Goal: Register for event/course

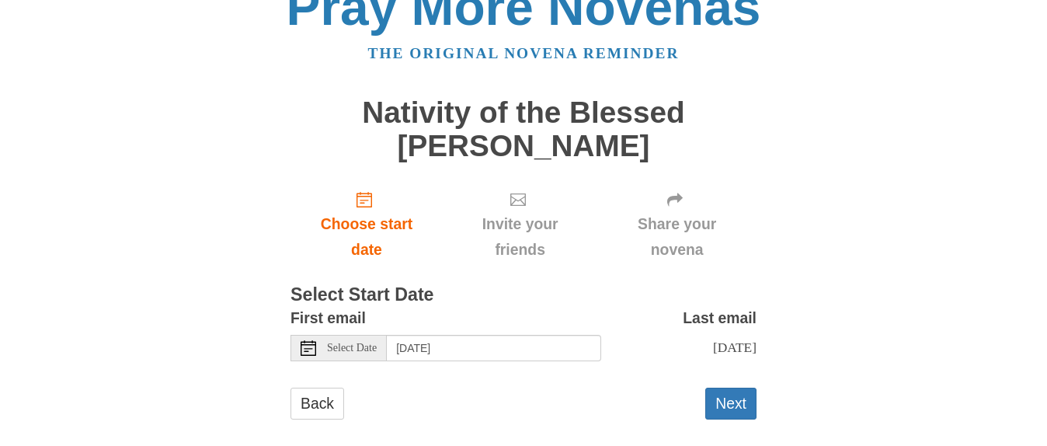
scroll to position [50, 0]
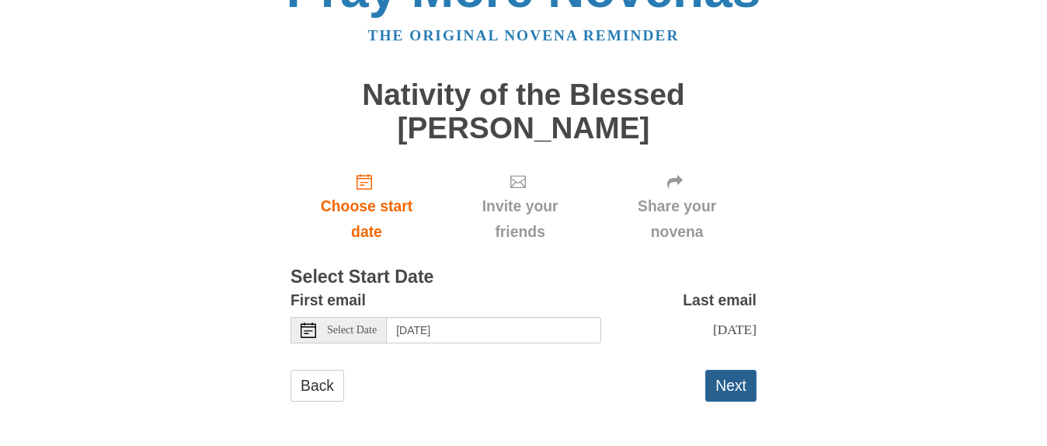
click at [719, 381] on button "Next" at bounding box center [730, 386] width 51 height 32
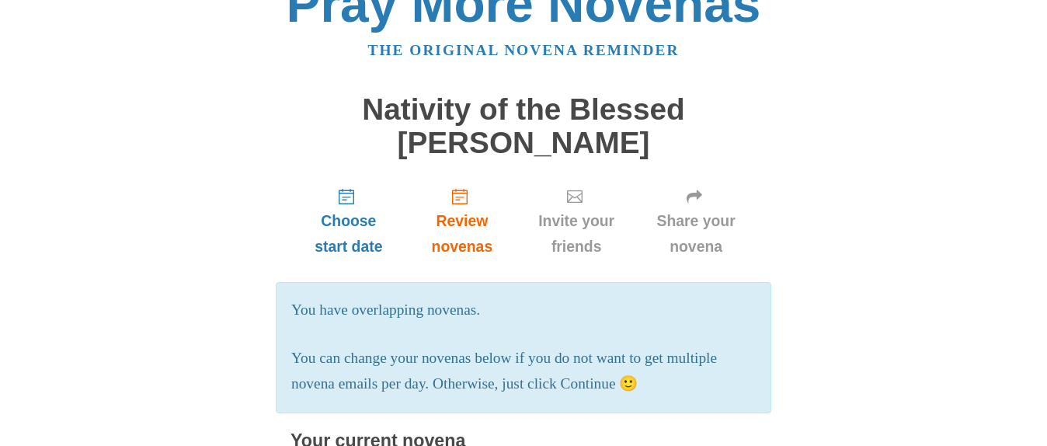
scroll to position [32, 0]
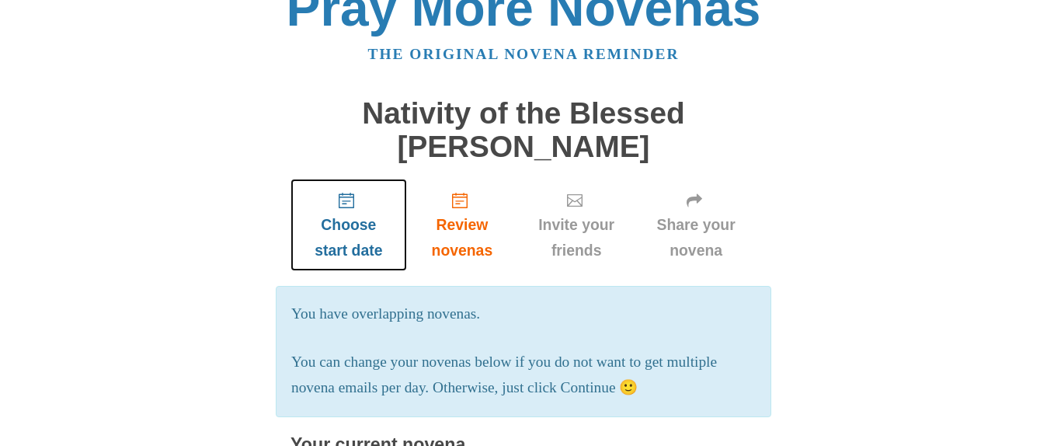
click at [349, 204] on icon "Choose start date" at bounding box center [347, 201] width 16 height 16
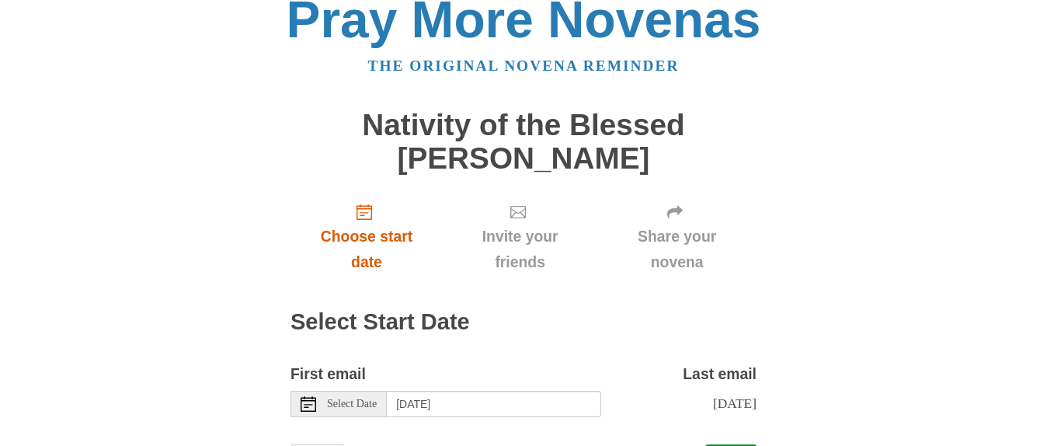
scroll to position [78, 0]
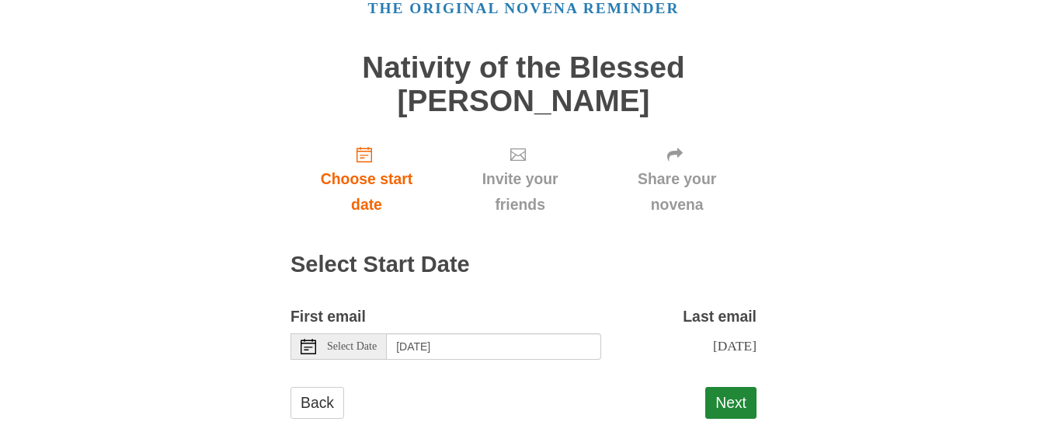
click at [313, 348] on icon at bounding box center [309, 347] width 16 height 16
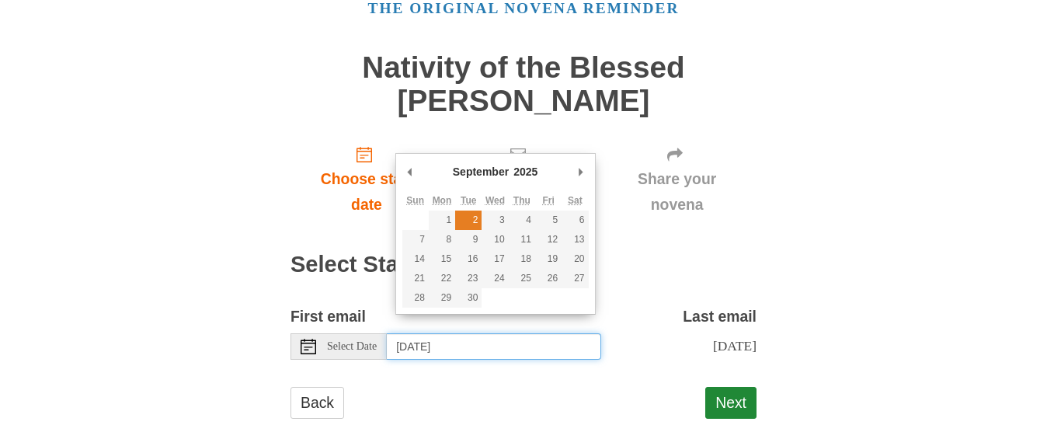
type input "Tuesday, September 2nd"
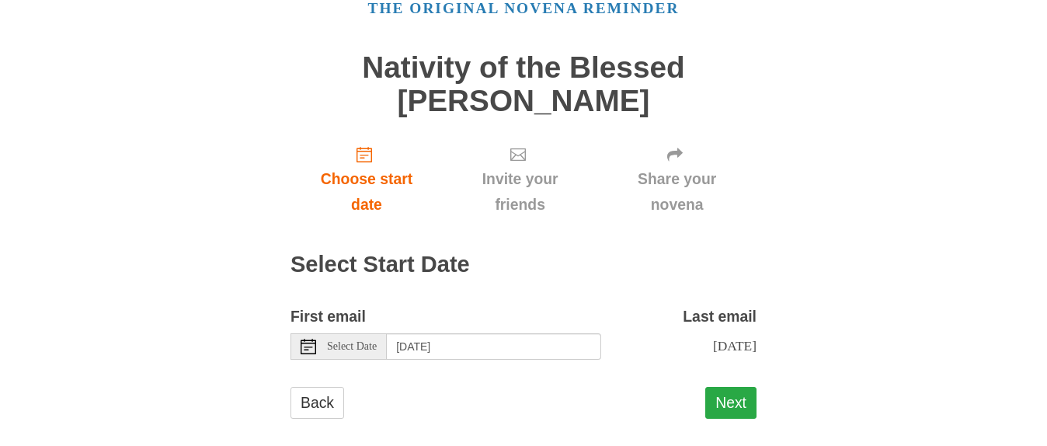
click at [736, 412] on button "Next" at bounding box center [730, 403] width 51 height 32
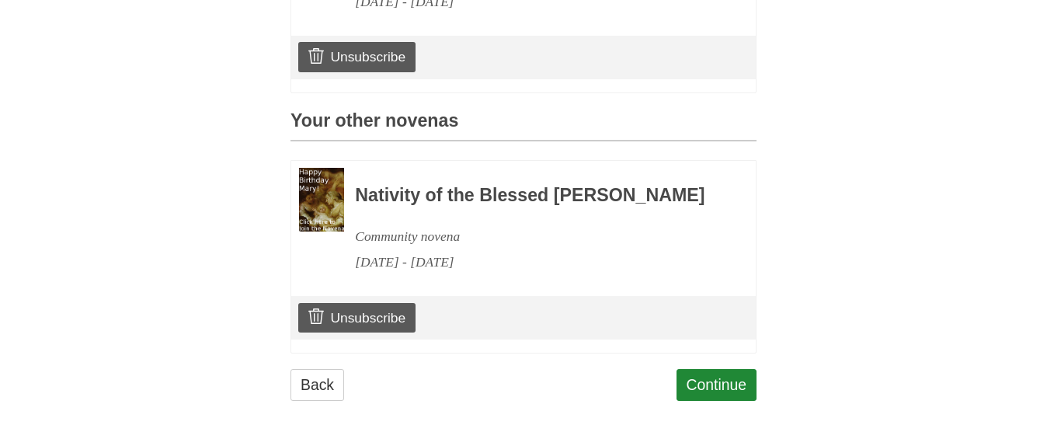
scroll to position [678, 0]
click at [715, 382] on link "Continue" at bounding box center [717, 385] width 81 height 32
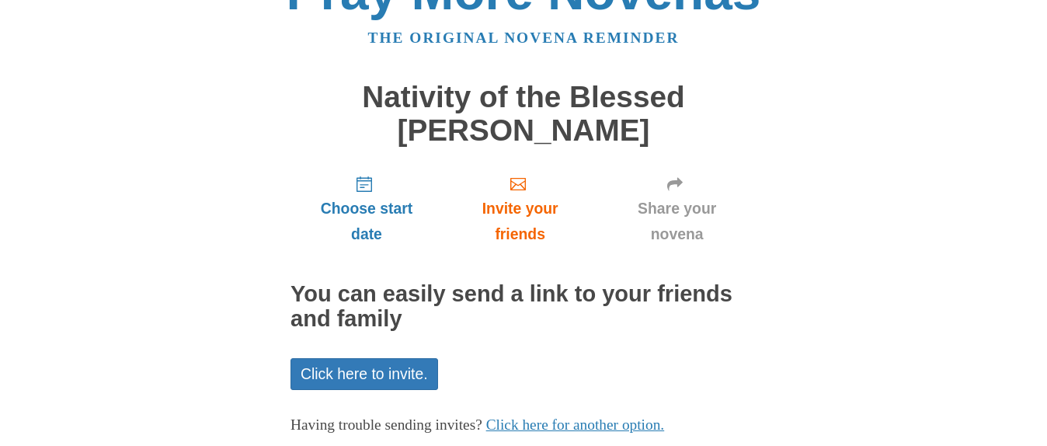
scroll to position [139, 0]
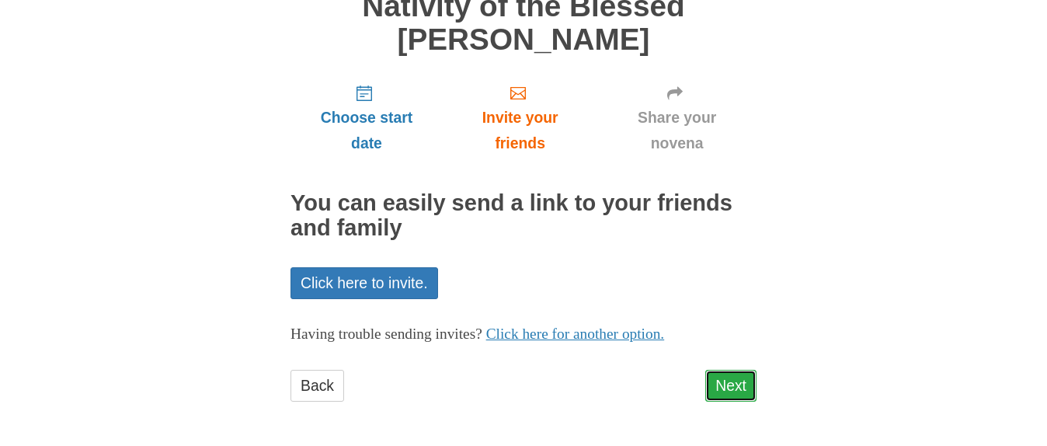
click at [732, 387] on link "Next" at bounding box center [730, 386] width 51 height 32
